Goal: Transaction & Acquisition: Purchase product/service

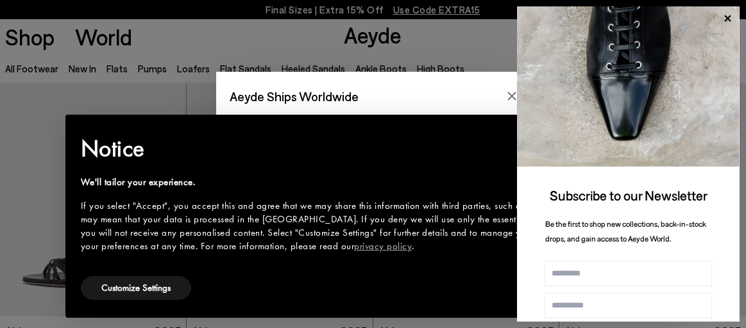
click at [162, 63] on div "Aeyde Ships Worldwide We see you are located in France Please purchase from you…" at bounding box center [373, 164] width 746 height 328
click at [728, 17] on icon at bounding box center [727, 18] width 6 height 6
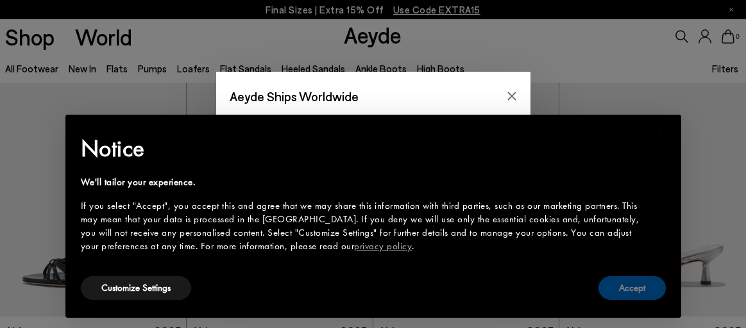
click at [641, 289] on button "Accept" at bounding box center [631, 288] width 67 height 24
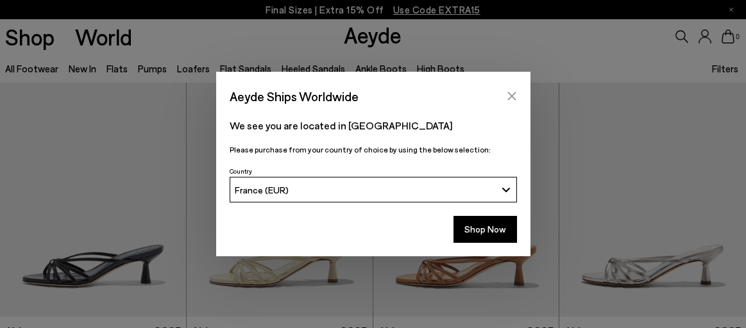
click at [505, 98] on button "Close" at bounding box center [511, 96] width 19 height 19
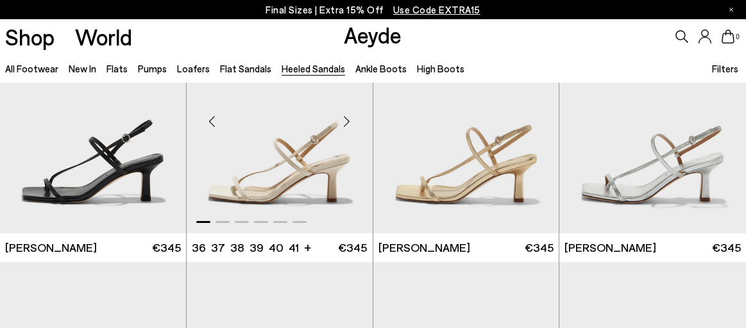
scroll to position [1136, 0]
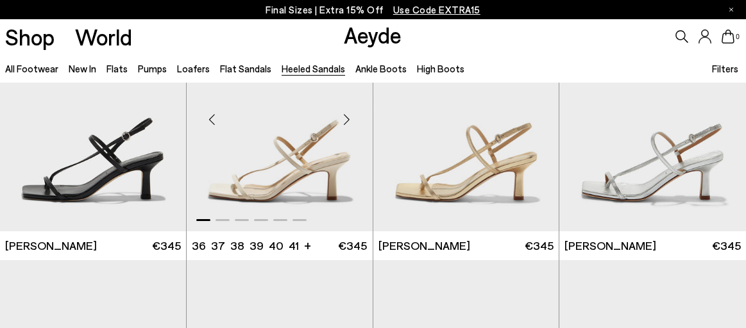
click at [321, 152] on img "1 / 6" at bounding box center [280, 115] width 186 height 234
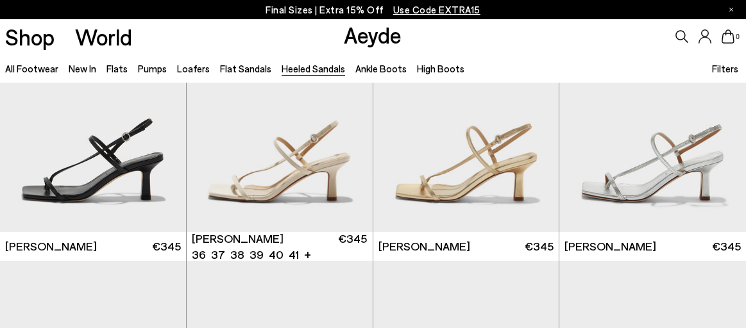
scroll to position [1106, 0]
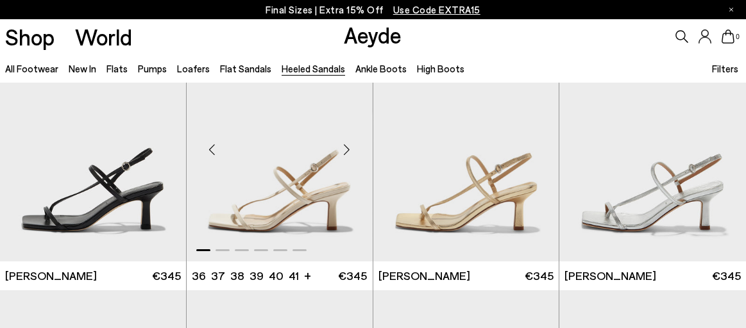
click at [260, 200] on img "1 / 6" at bounding box center [280, 145] width 186 height 234
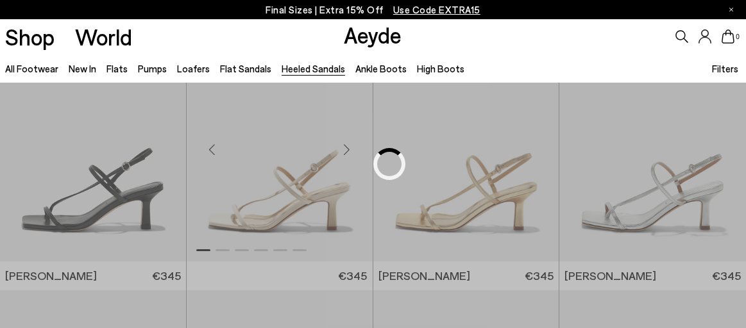
scroll to position [736, 0]
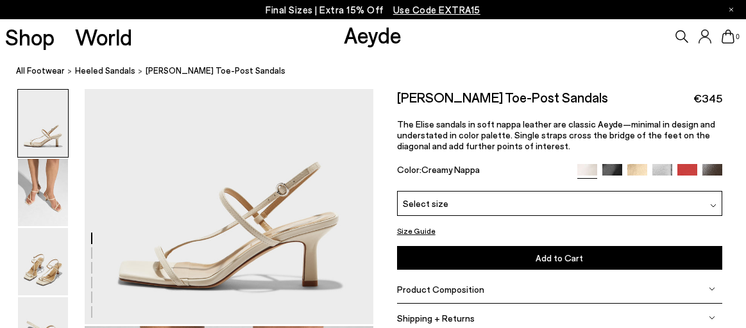
scroll to position [4, 0]
click at [52, 191] on img at bounding box center [43, 192] width 50 height 67
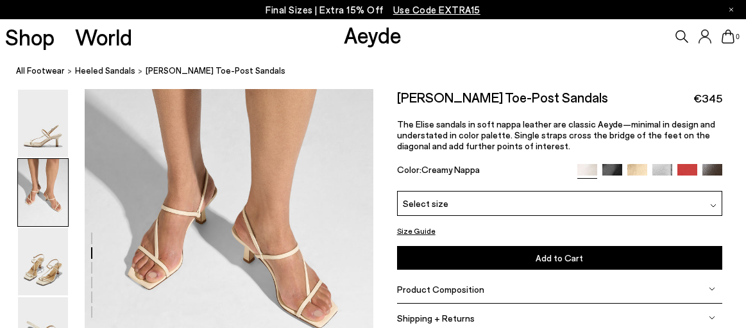
scroll to position [358, 0]
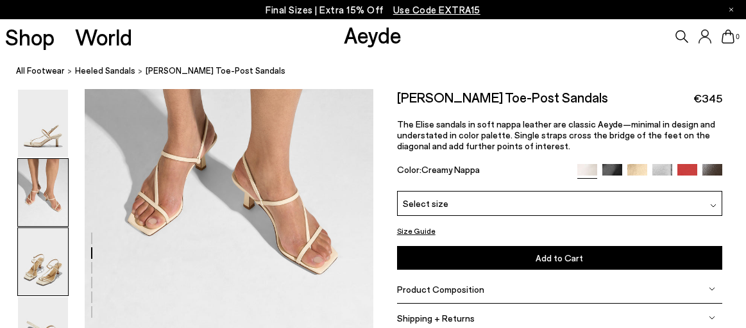
click at [58, 258] on img at bounding box center [43, 261] width 50 height 67
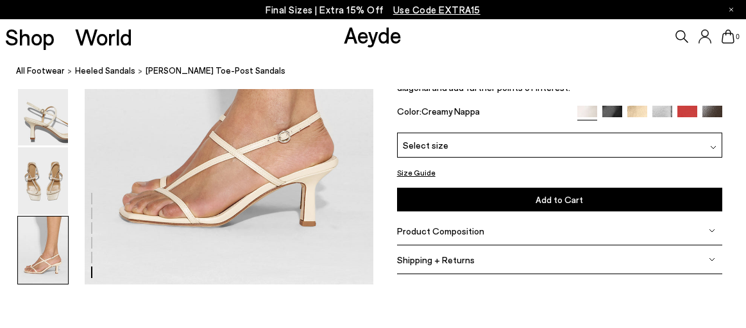
scroll to position [1942, 0]
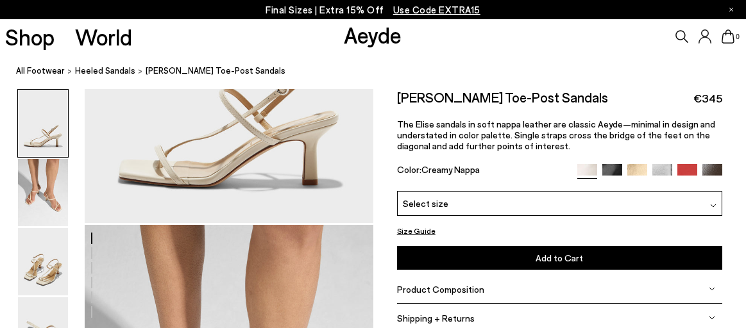
scroll to position [122, 0]
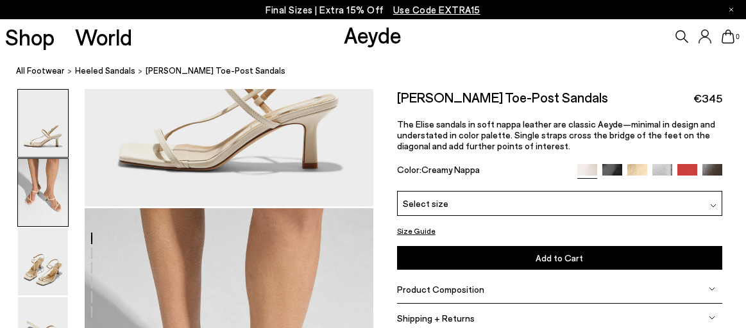
click at [58, 197] on img at bounding box center [43, 192] width 50 height 67
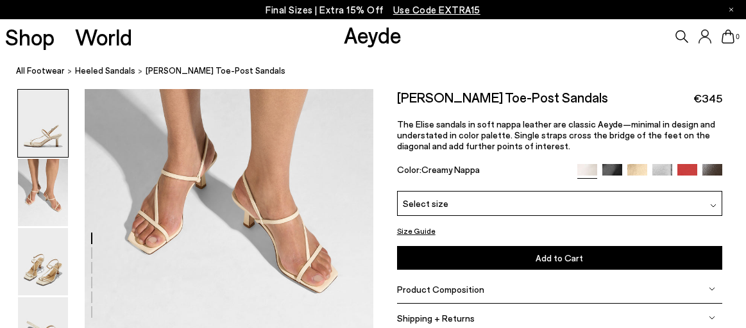
scroll to position [352, 0]
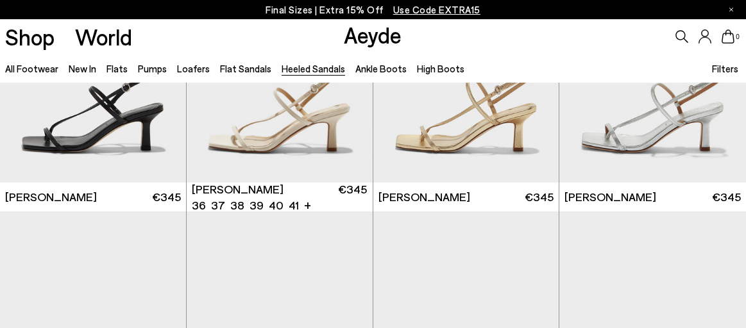
scroll to position [1184, 0]
click at [233, 144] on img "1 / 6" at bounding box center [280, 67] width 186 height 234
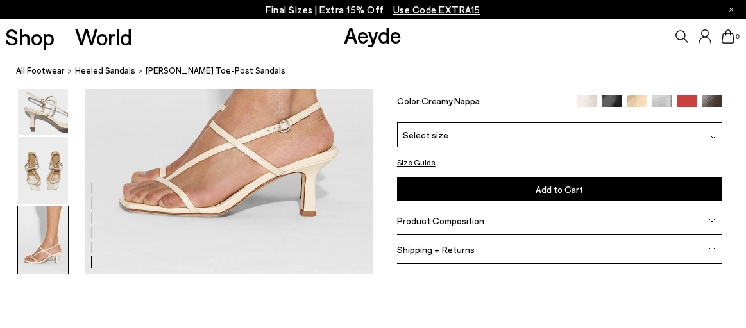
scroll to position [1985, 0]
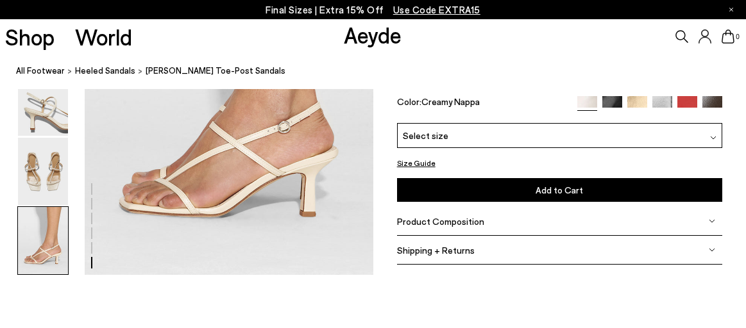
click at [512, 221] on div "Product Composition" at bounding box center [559, 221] width 325 height 29
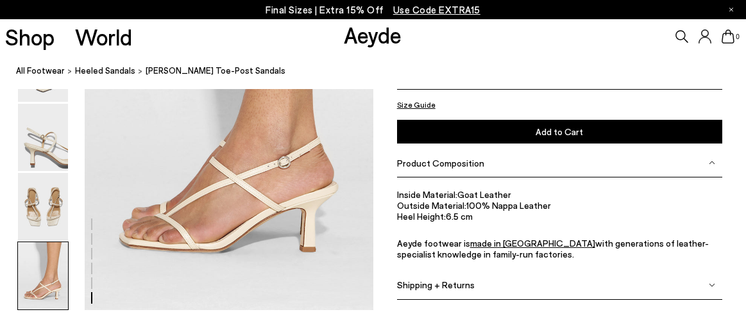
scroll to position [1947, 0]
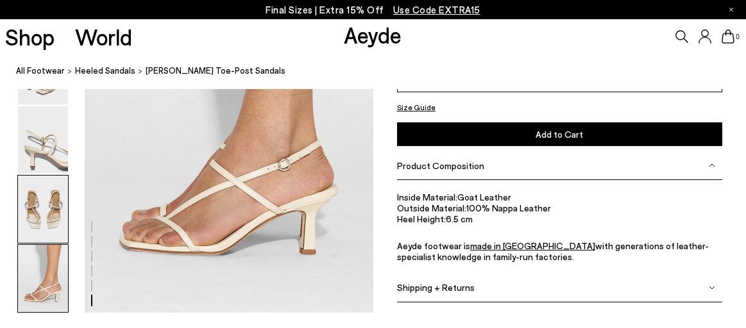
click at [29, 206] on img at bounding box center [43, 209] width 50 height 67
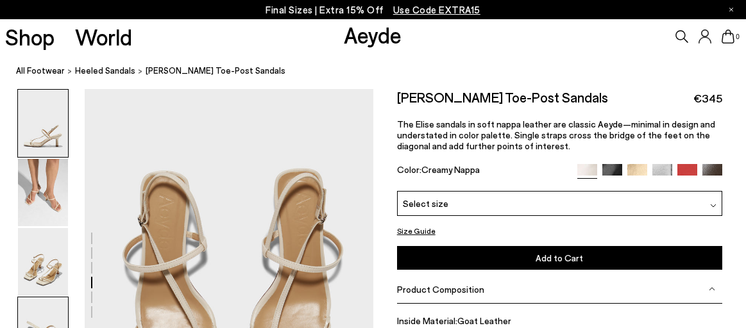
click at [38, 126] on img at bounding box center [43, 123] width 50 height 67
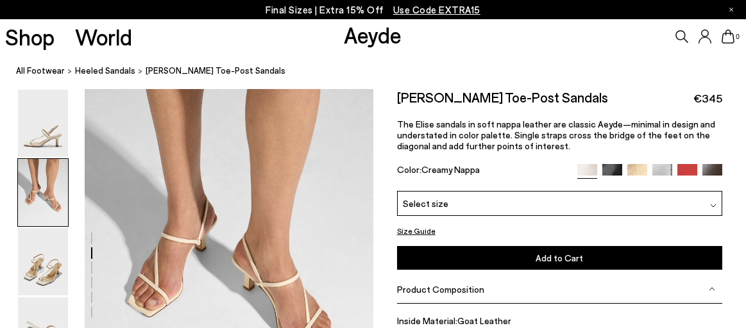
scroll to position [325, 0]
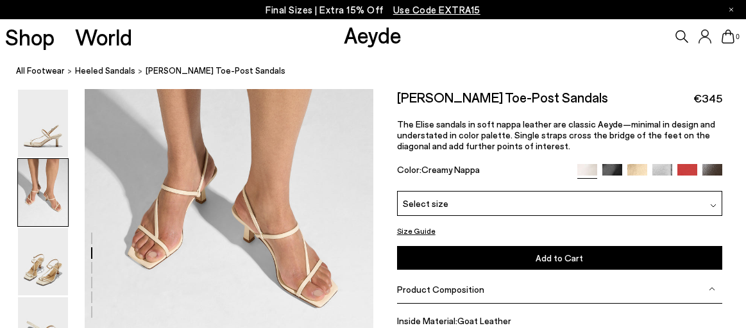
click at [606, 169] on img at bounding box center [612, 174] width 20 height 20
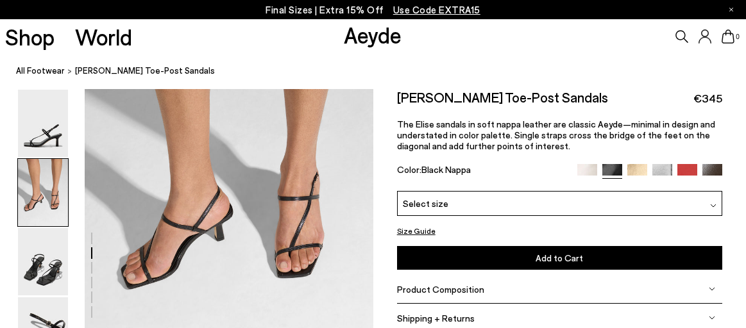
scroll to position [333, 0]
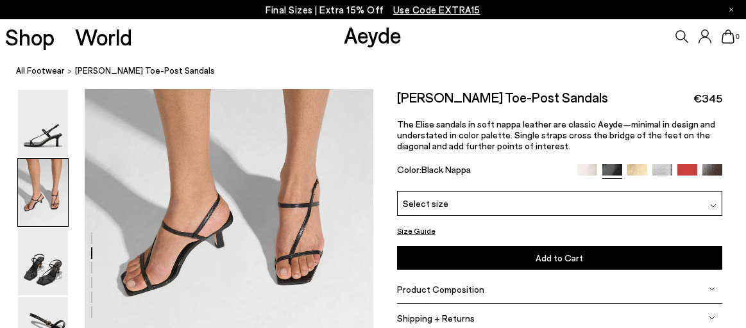
click at [709, 165] on img at bounding box center [712, 174] width 20 height 20
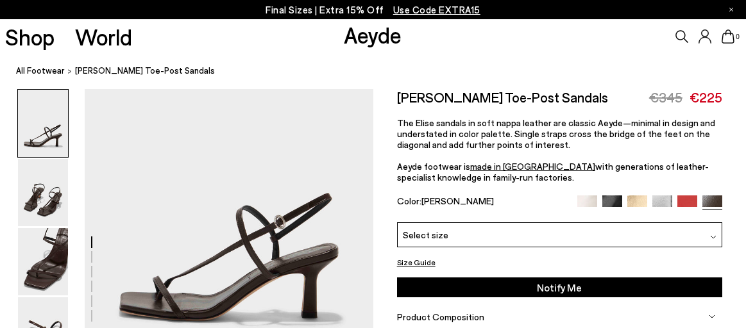
scroll to position [115, 0]
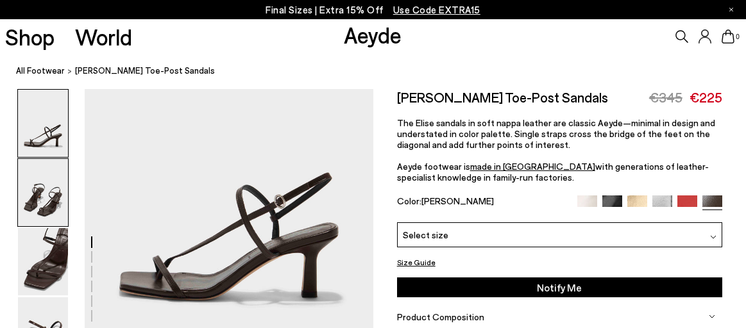
click at [49, 194] on img at bounding box center [43, 192] width 50 height 67
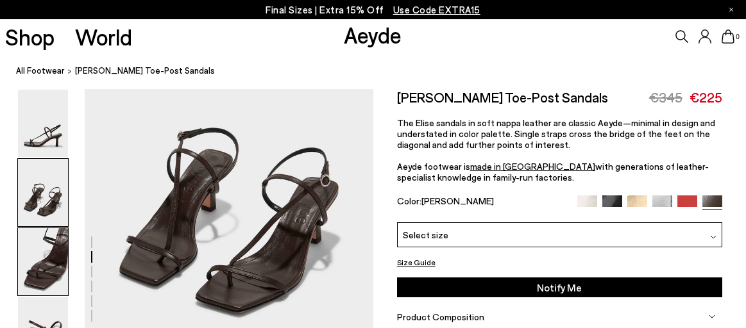
scroll to position [493, 0]
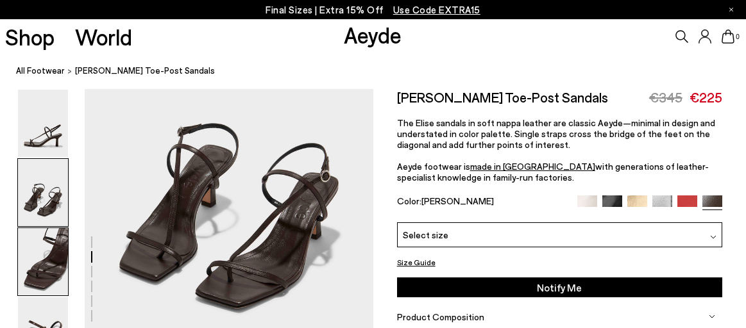
click at [41, 246] on img at bounding box center [43, 261] width 50 height 67
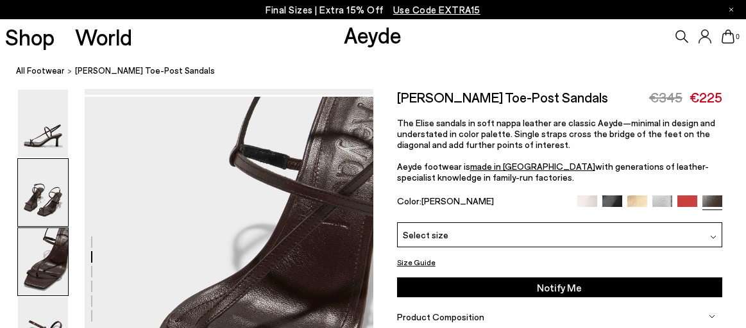
scroll to position [773, 0]
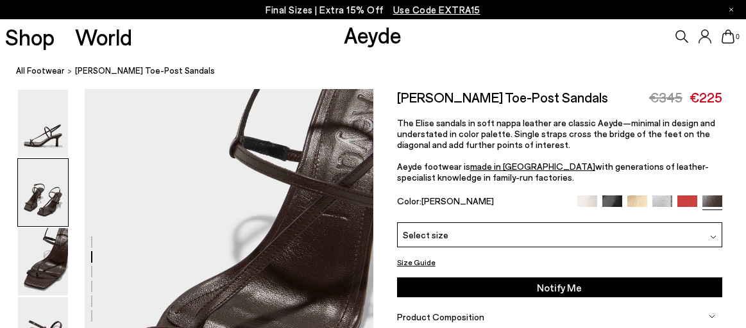
click at [43, 183] on img at bounding box center [43, 192] width 50 height 67
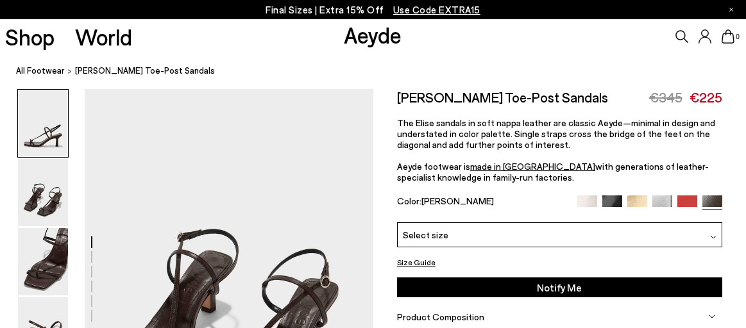
click at [35, 131] on img at bounding box center [43, 123] width 50 height 67
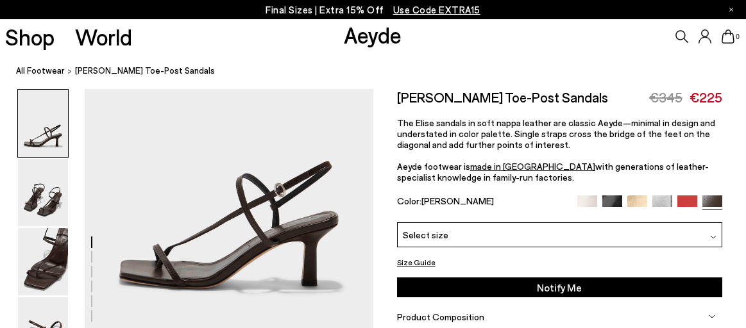
scroll to position [144, 0]
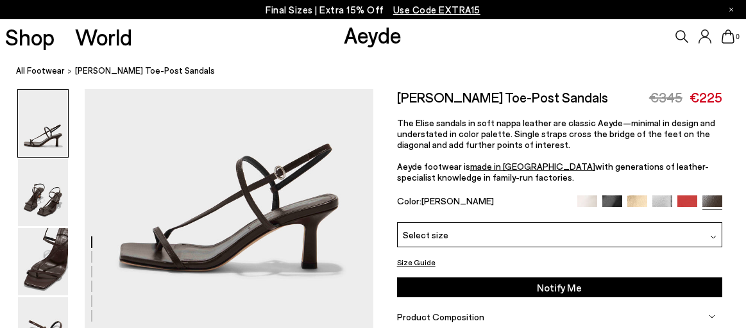
click at [636, 203] on img at bounding box center [637, 206] width 20 height 20
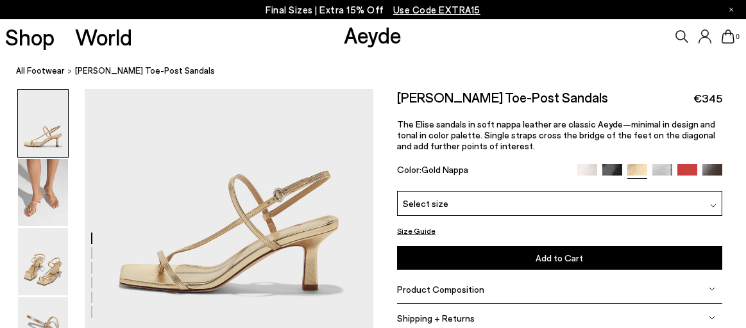
click at [711, 169] on img at bounding box center [712, 174] width 20 height 20
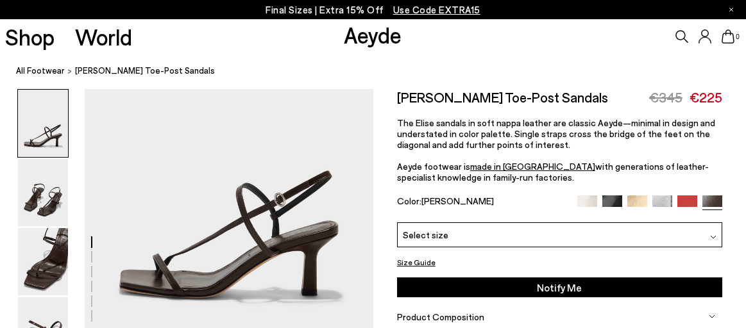
scroll to position [147, 0]
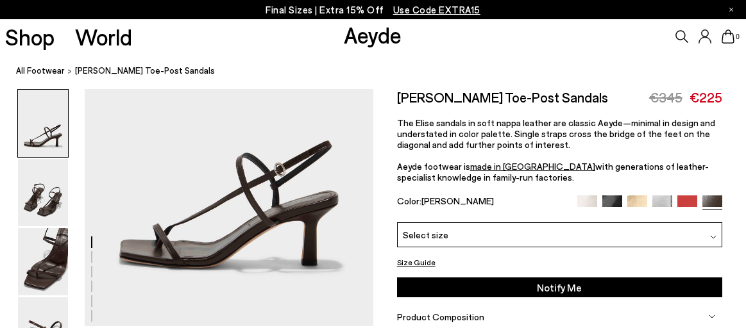
click at [693, 239] on div "Select size" at bounding box center [559, 235] width 325 height 25
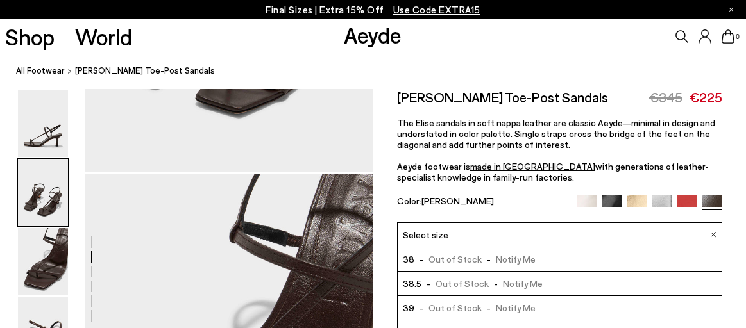
scroll to position [691, 0]
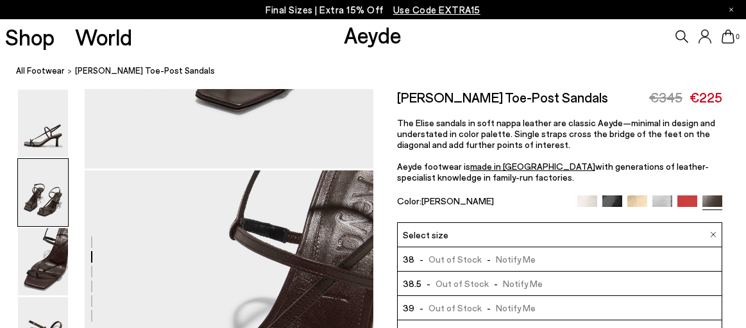
click at [608, 204] on img at bounding box center [612, 206] width 20 height 20
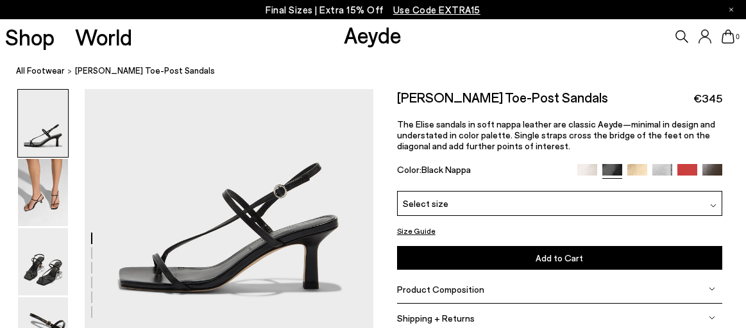
click at [598, 210] on div "Select size" at bounding box center [559, 203] width 325 height 25
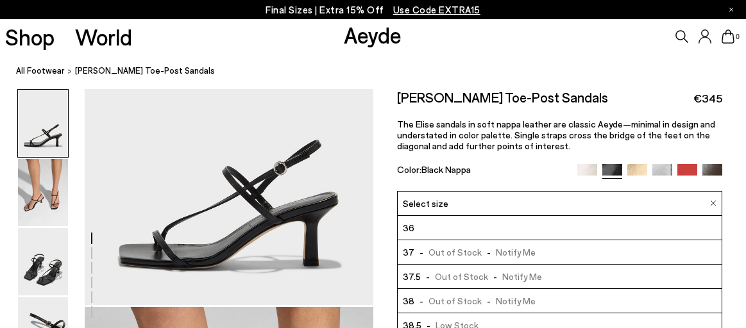
scroll to position [27, 0]
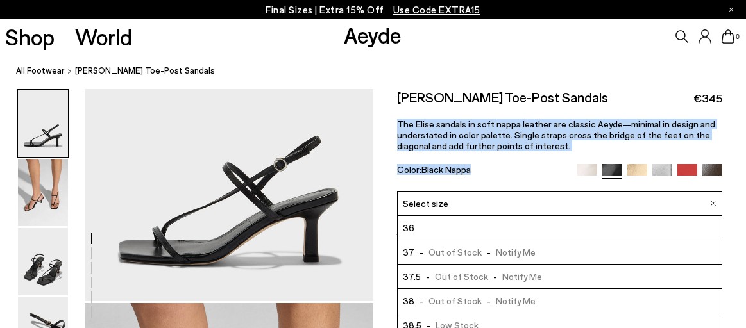
drag, startPoint x: 527, startPoint y: 174, endPoint x: 525, endPoint y: 117, distance: 57.1
click at [525, 117] on div "Elise Leather Toe-Post Sandals €345 The Elise sandals in soft nappa leather are…" at bounding box center [559, 140] width 325 height 102
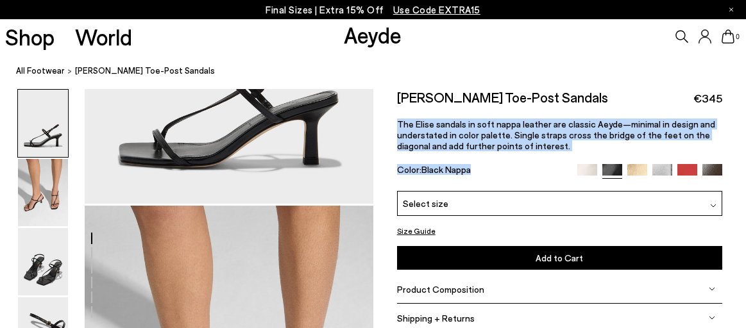
scroll to position [163, 0]
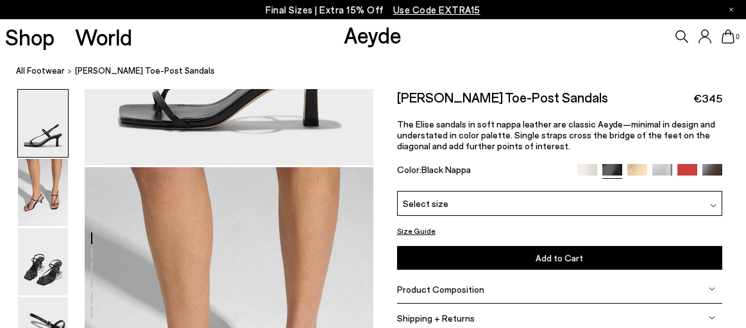
click at [516, 210] on div "Select size" at bounding box center [559, 203] width 325 height 25
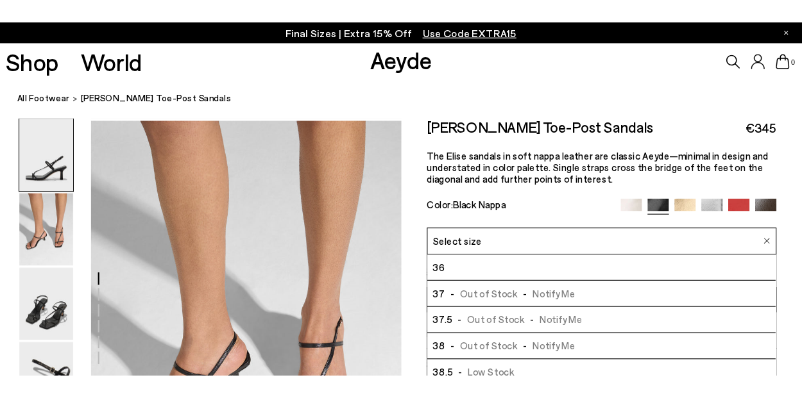
scroll to position [240, 0]
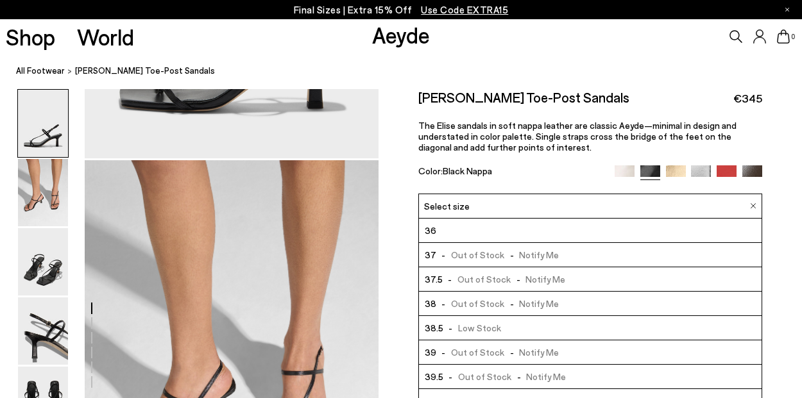
click at [623, 171] on img at bounding box center [624, 175] width 20 height 20
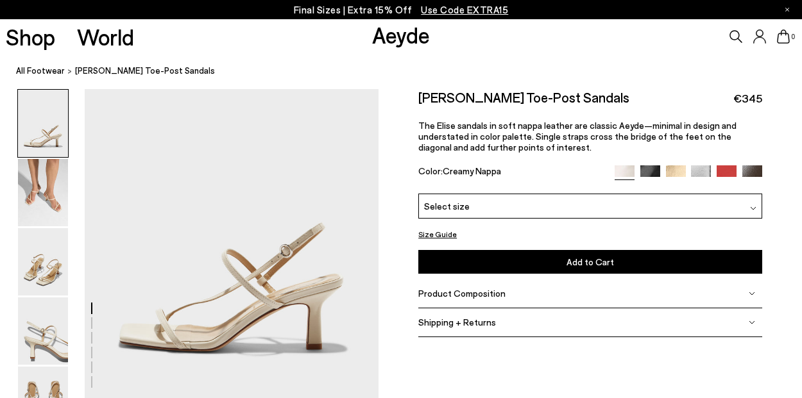
click at [591, 205] on div "Select size" at bounding box center [589, 206] width 343 height 25
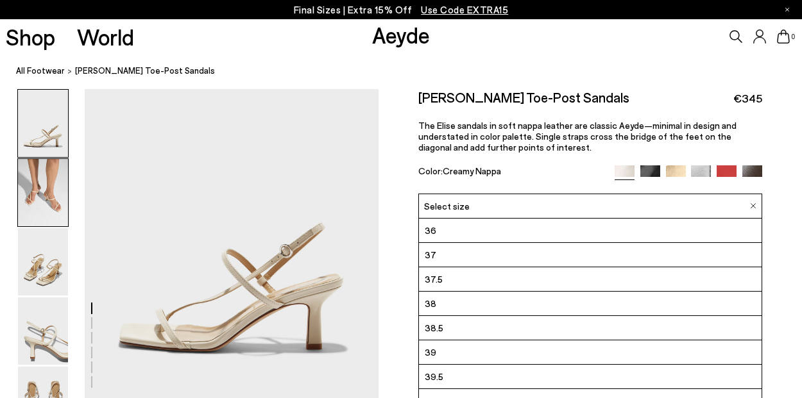
click at [58, 215] on img at bounding box center [43, 192] width 50 height 67
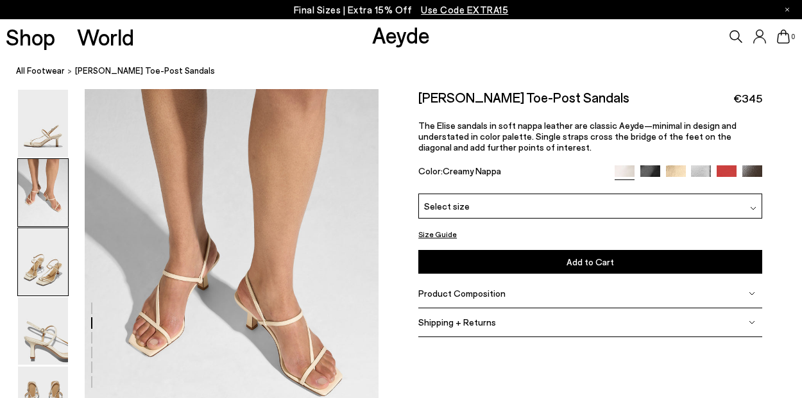
click at [52, 264] on img at bounding box center [43, 261] width 50 height 67
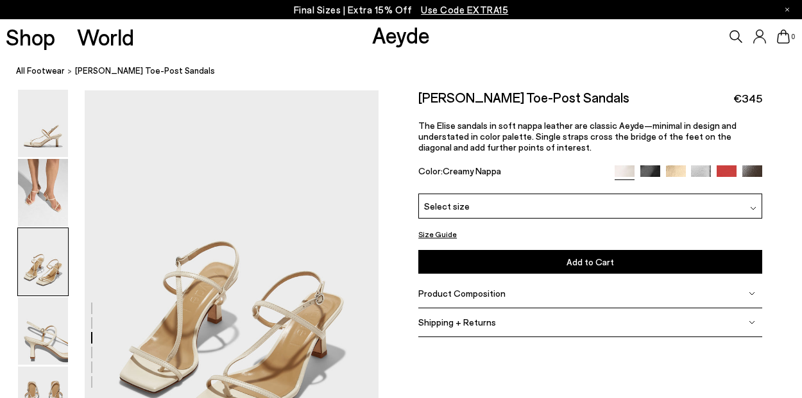
scroll to position [705, 0]
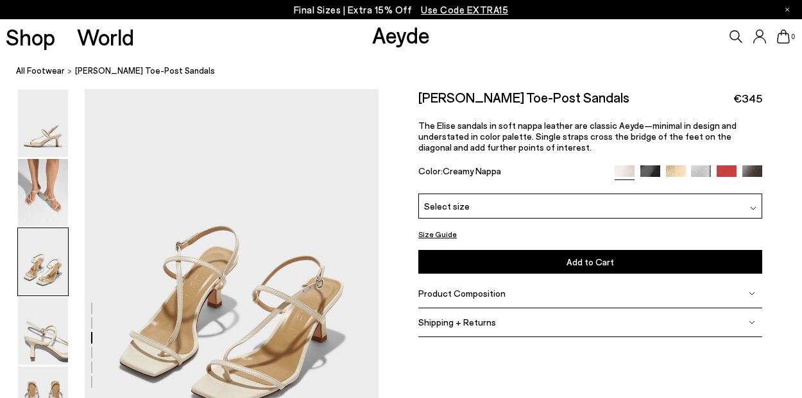
click at [484, 317] on span "Shipping + Returns" at bounding box center [457, 322] width 78 height 11
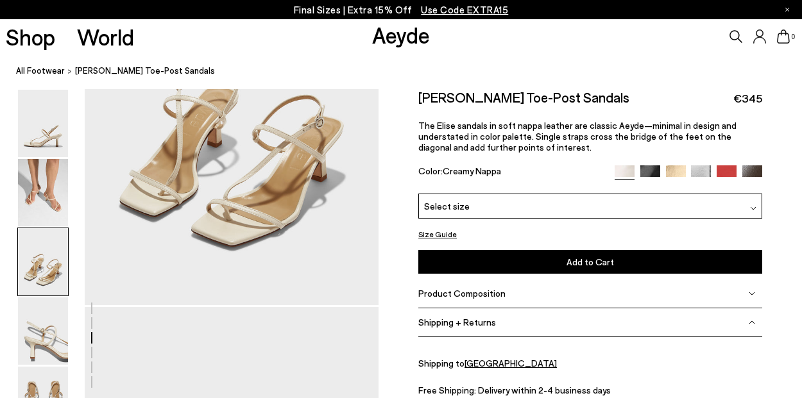
scroll to position [968, 0]
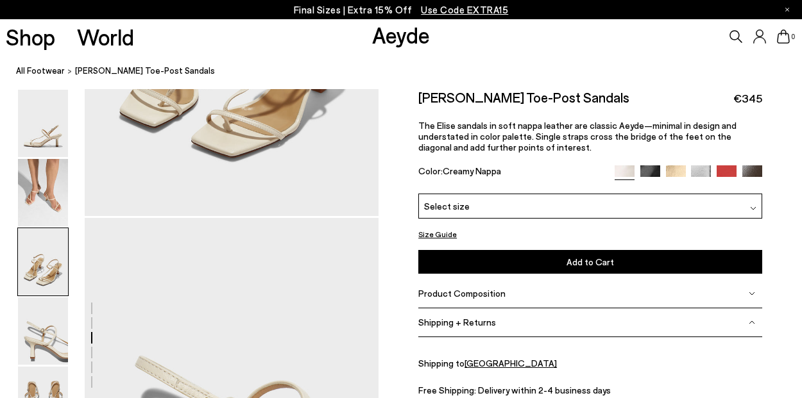
click at [485, 362] on u "Germany" at bounding box center [510, 363] width 92 height 11
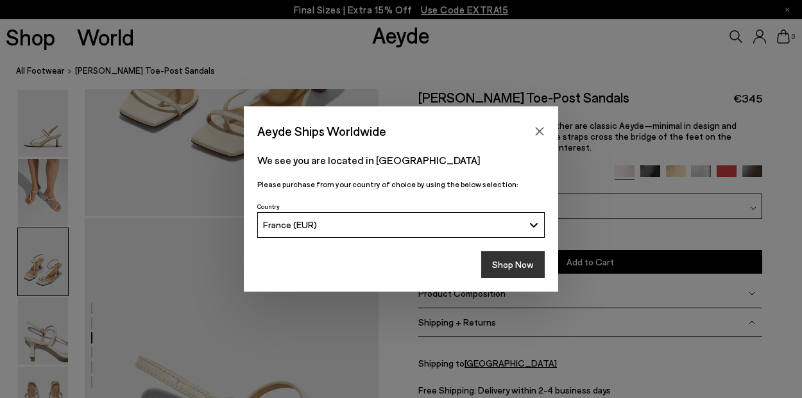
click at [534, 265] on button "Shop Now" at bounding box center [512, 264] width 63 height 27
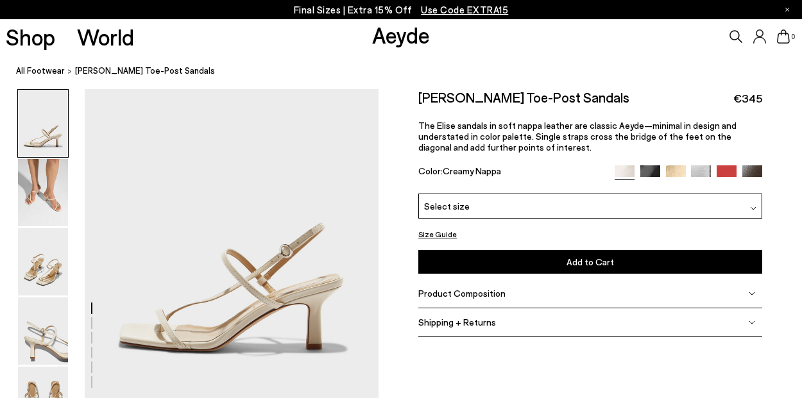
click at [592, 209] on div "Select size" at bounding box center [589, 206] width 343 height 25
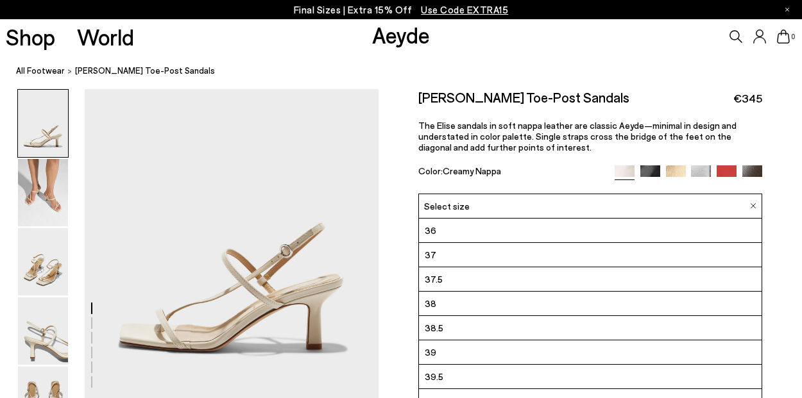
click at [648, 180] on div at bounding box center [687, 172] width 147 height 15
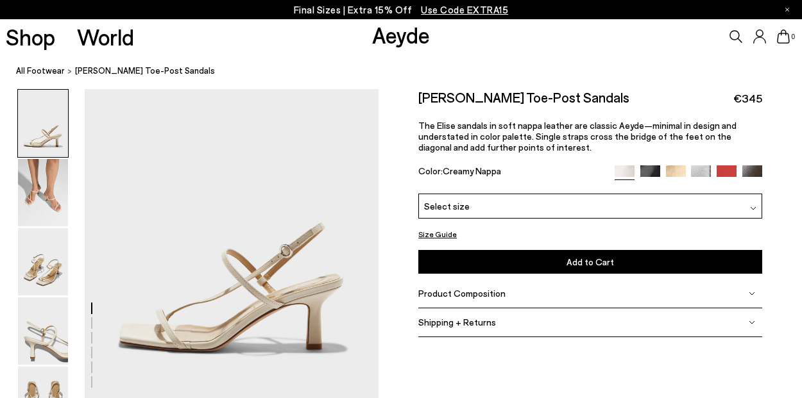
click at [648, 171] on img at bounding box center [650, 175] width 20 height 20
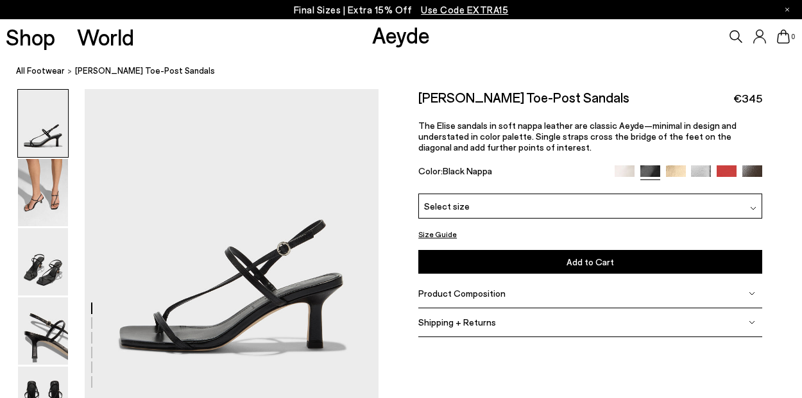
click at [619, 223] on div "Please Select a Color Black Nappa Creamy Nappa Black Nappa Gold Nappa Silver Na…" at bounding box center [589, 234] width 343 height 80
click at [617, 216] on div "Select size" at bounding box center [589, 206] width 343 height 25
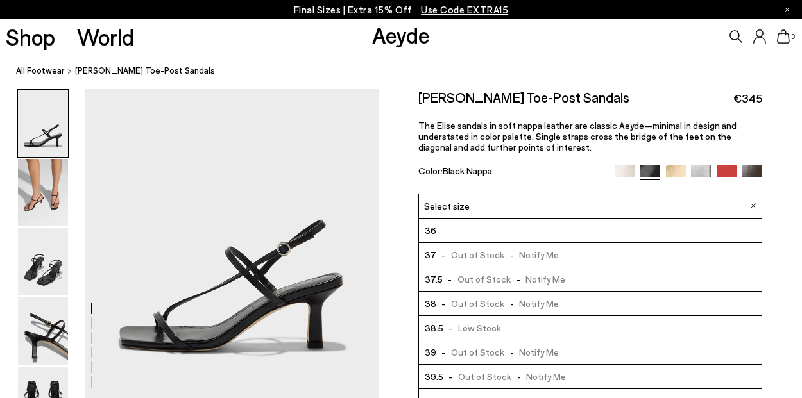
click at [568, 318] on li "38.5 - Low Stock" at bounding box center [590, 328] width 342 height 24
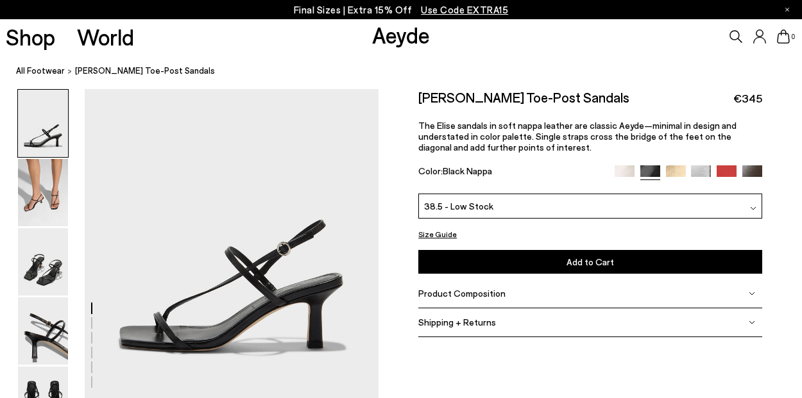
click at [753, 172] on img at bounding box center [752, 175] width 20 height 20
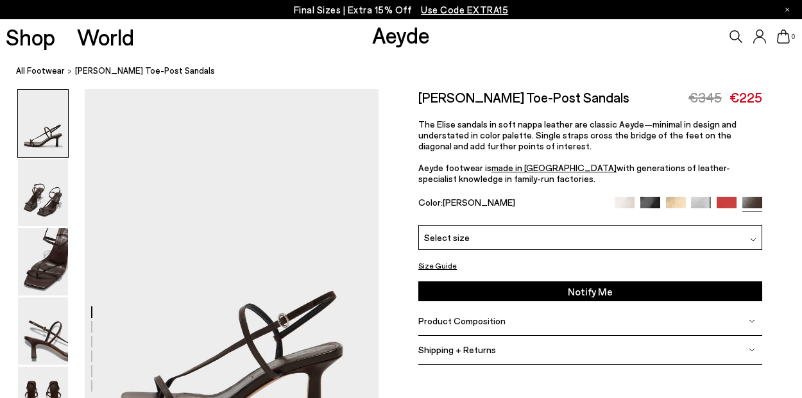
scroll to position [116, 0]
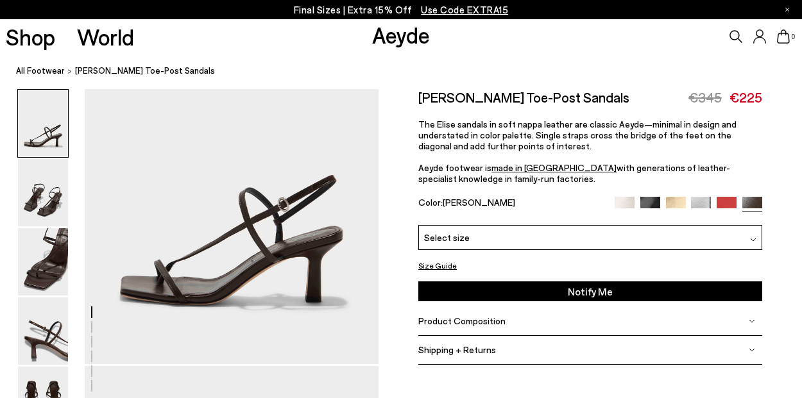
click at [674, 236] on div "Select size" at bounding box center [589, 237] width 343 height 25
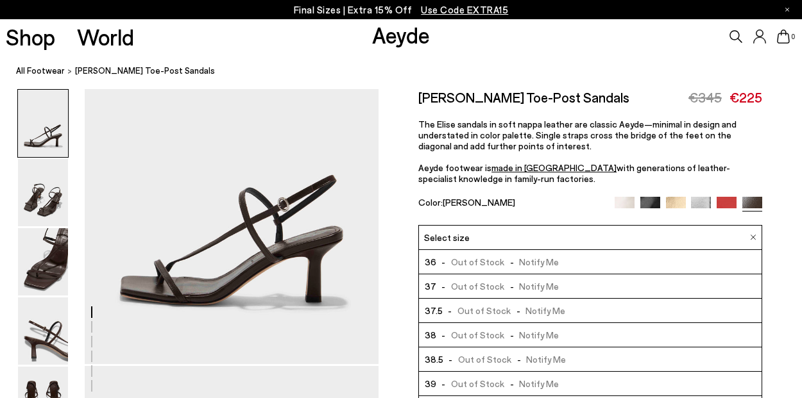
click at [621, 204] on img at bounding box center [624, 207] width 20 height 20
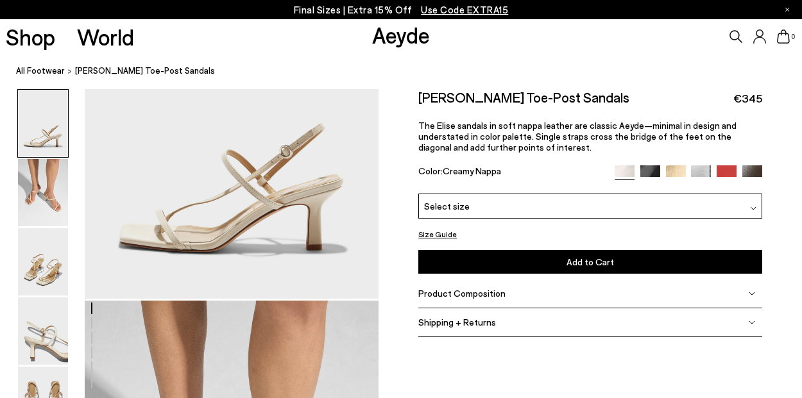
click at [609, 316] on div "Shipping + Returns" at bounding box center [589, 322] width 343 height 29
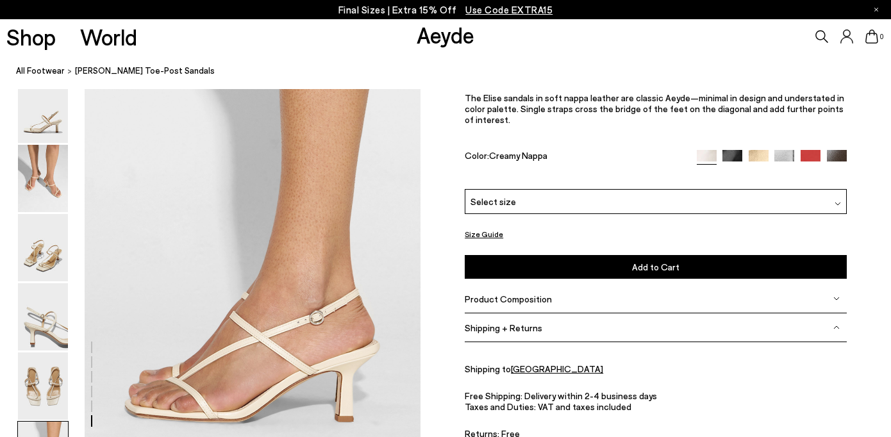
scroll to position [2199, 0]
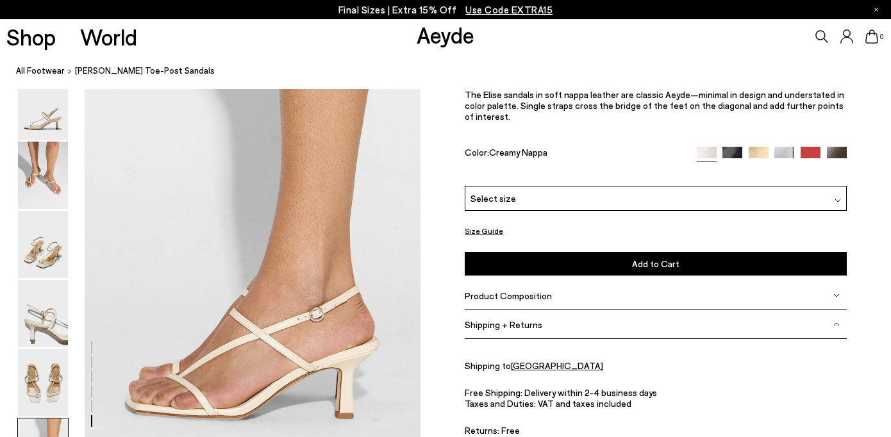
click at [603, 388] on div "Free Shipping: Delivery within 2-4 business days Taxes and Duties: VAT and taxe…" at bounding box center [656, 411] width 382 height 49
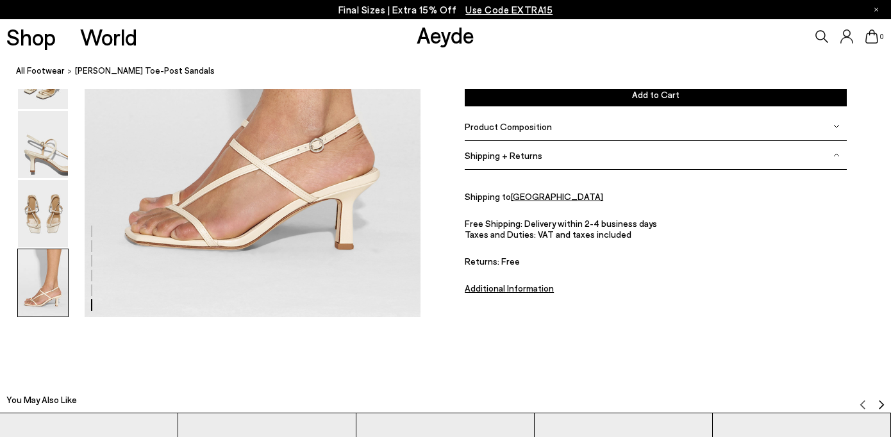
scroll to position [2337, 0]
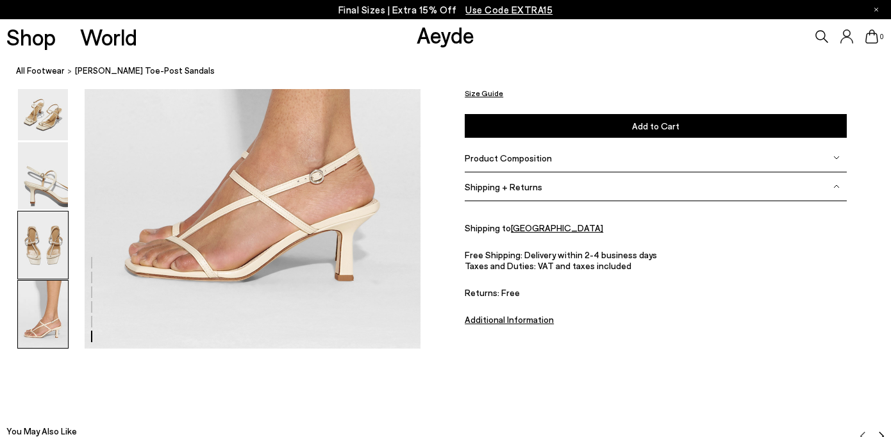
click at [38, 249] on img at bounding box center [43, 245] width 50 height 67
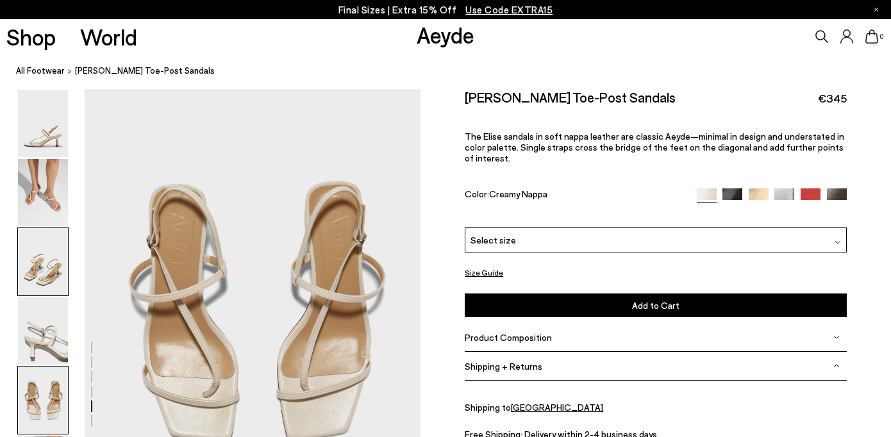
scroll to position [1700, 0]
click at [49, 389] on img at bounding box center [43, 400] width 50 height 67
click at [50, 395] on img at bounding box center [43, 400] width 50 height 67
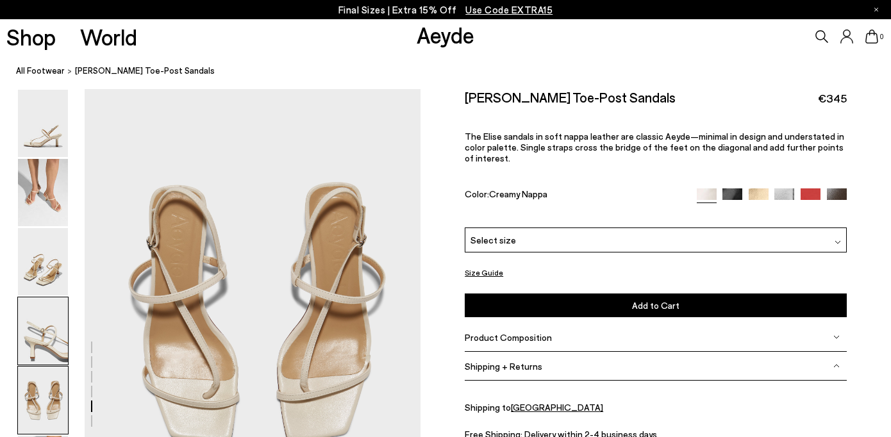
click at [50, 327] on img at bounding box center [43, 331] width 50 height 67
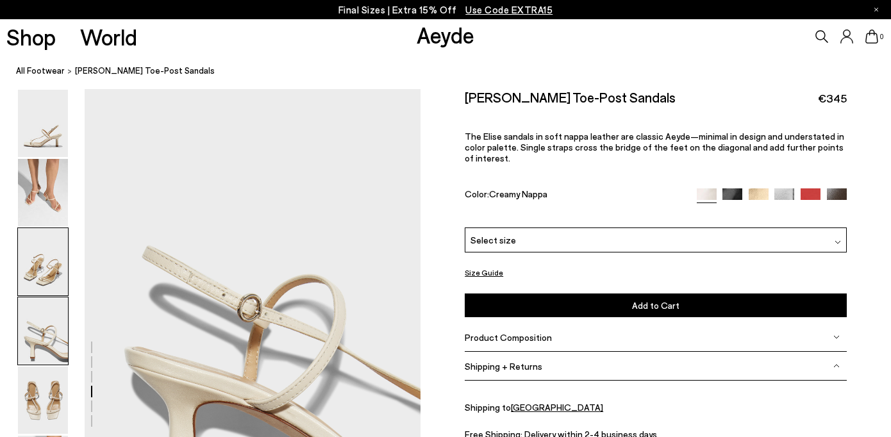
click at [46, 268] on img at bounding box center [43, 261] width 50 height 67
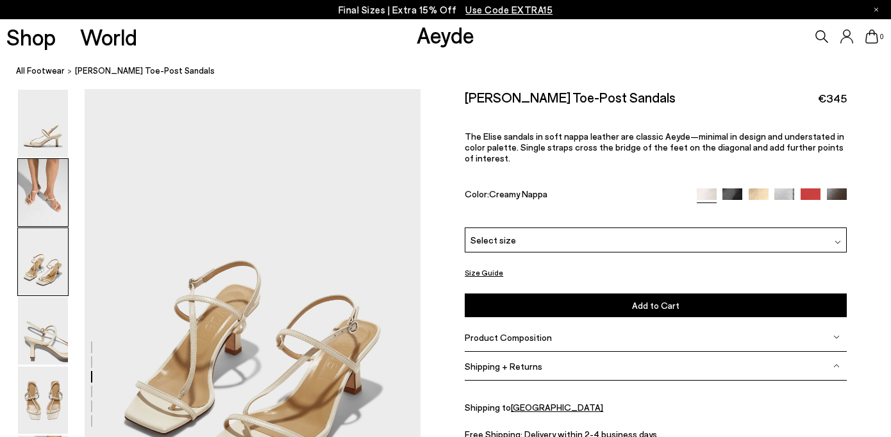
click at [52, 189] on img at bounding box center [43, 192] width 50 height 67
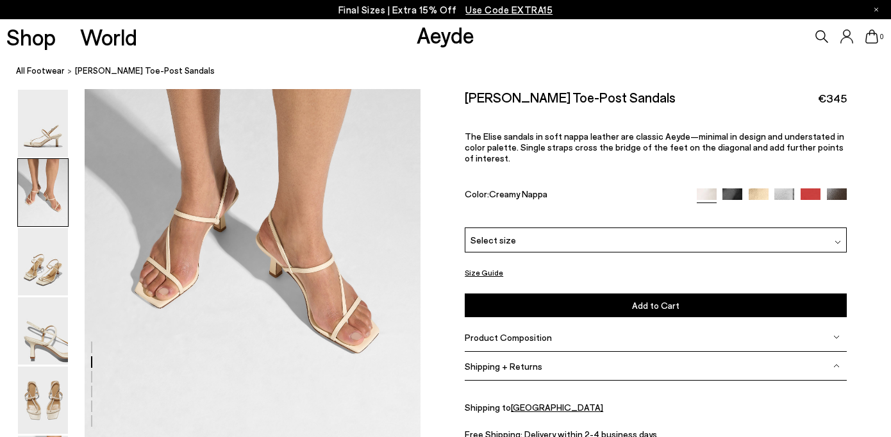
scroll to position [351, 0]
